Goal: Find specific page/section: Find specific page/section

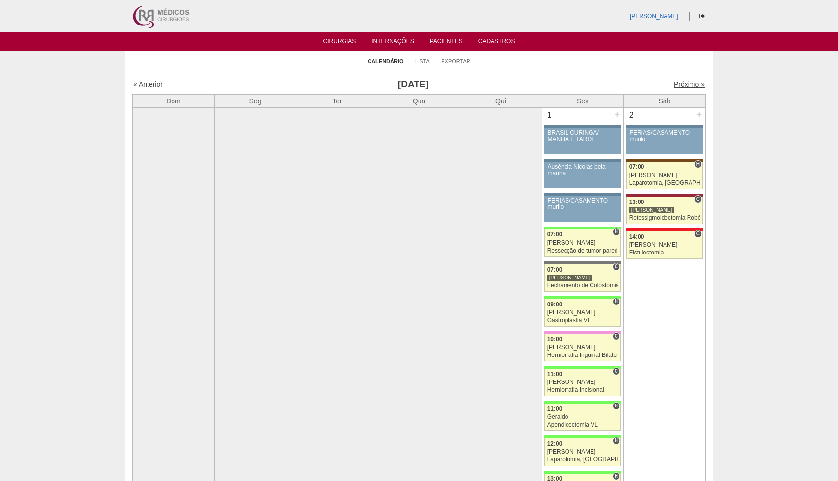
click at [680, 86] on link "Próximo »" at bounding box center [689, 84] width 31 height 8
